Goal: Task Accomplishment & Management: Complete application form

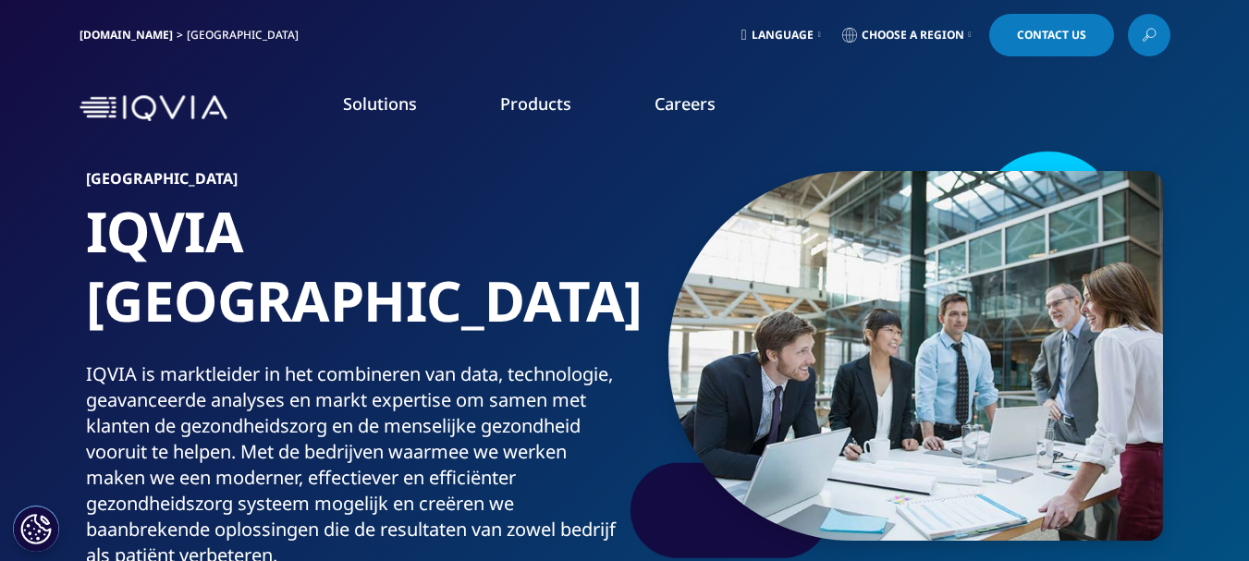
click at [935, 30] on span "Choose a Region" at bounding box center [913, 35] width 103 height 15
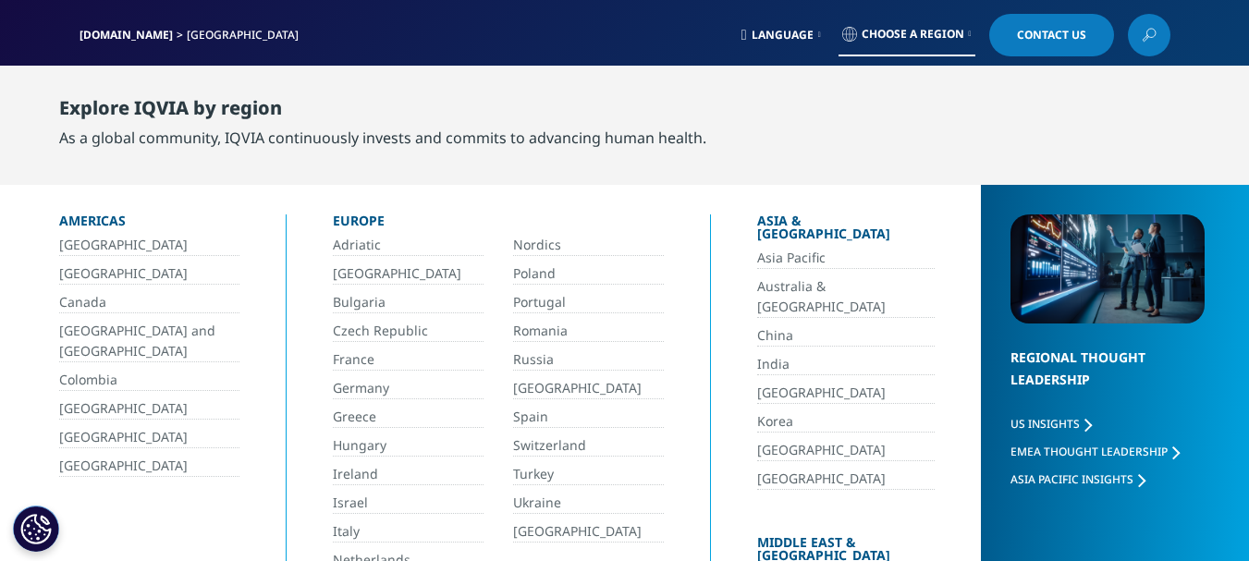
click at [336, 270] on link "[GEOGRAPHIC_DATA]" at bounding box center [408, 274] width 151 height 21
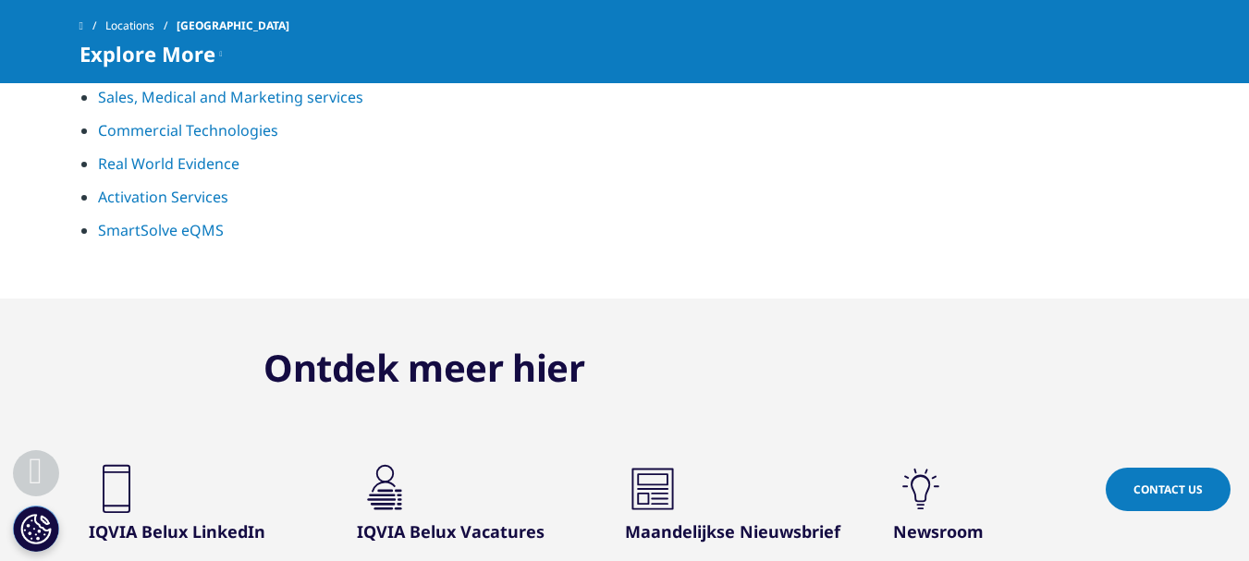
scroll to position [2127, 0]
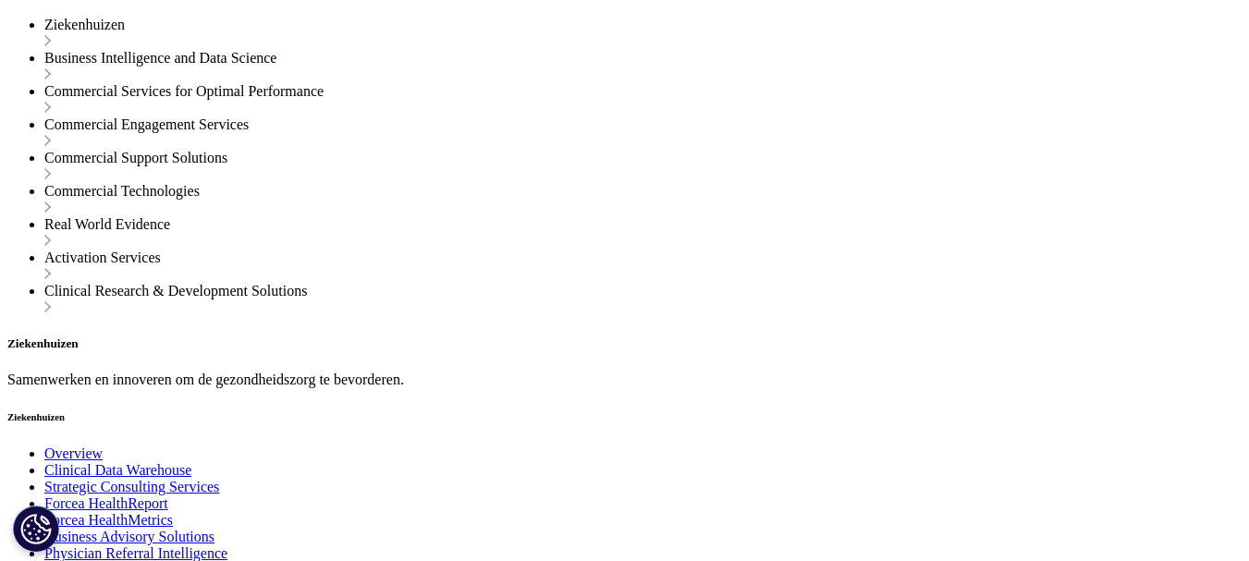
scroll to position [1942, 0]
